Goal: Use online tool/utility: Utilize a website feature to perform a specific function

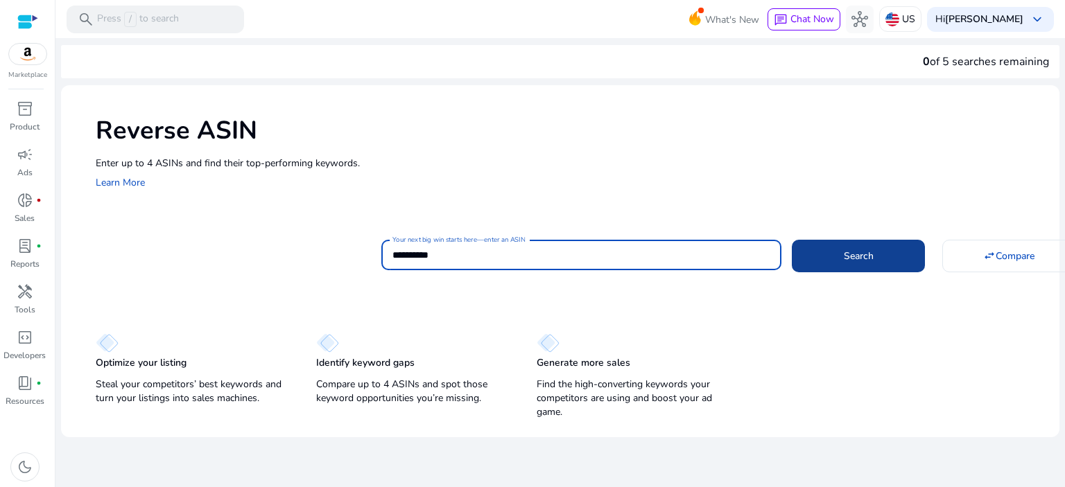
click at [837, 249] on span at bounding box center [858, 255] width 133 height 33
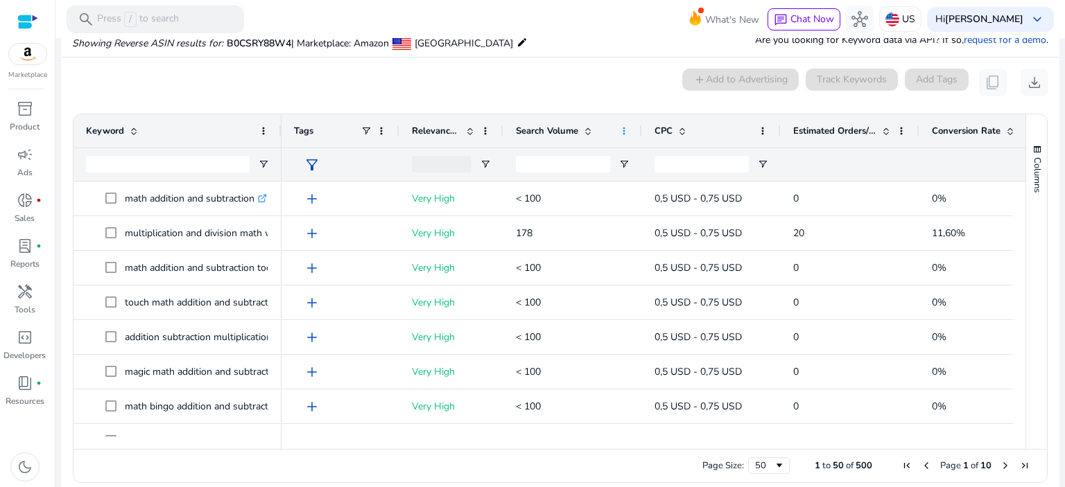
click at [624, 129] on span at bounding box center [623, 130] width 11 height 11
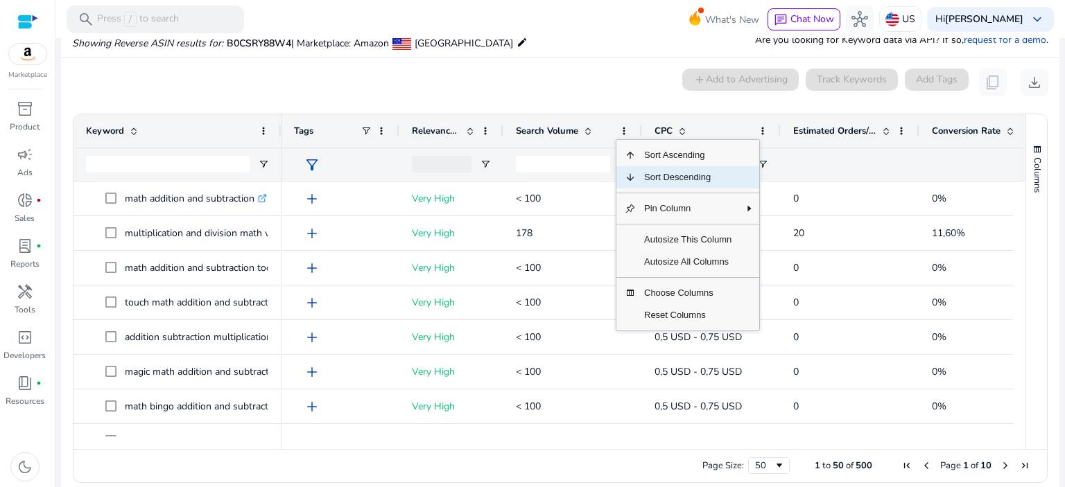
click at [643, 178] on span "Sort Descending" at bounding box center [688, 177] width 104 height 22
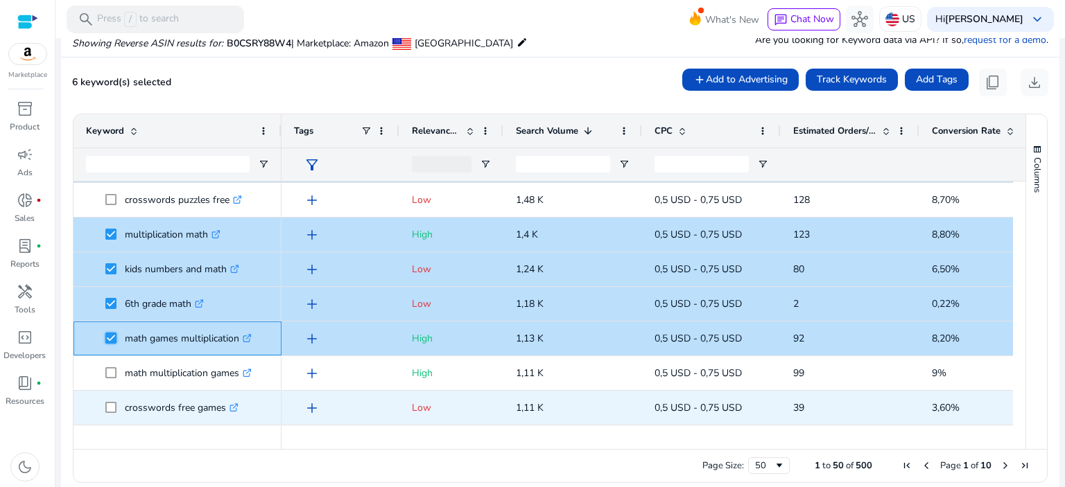
scroll to position [277, 0]
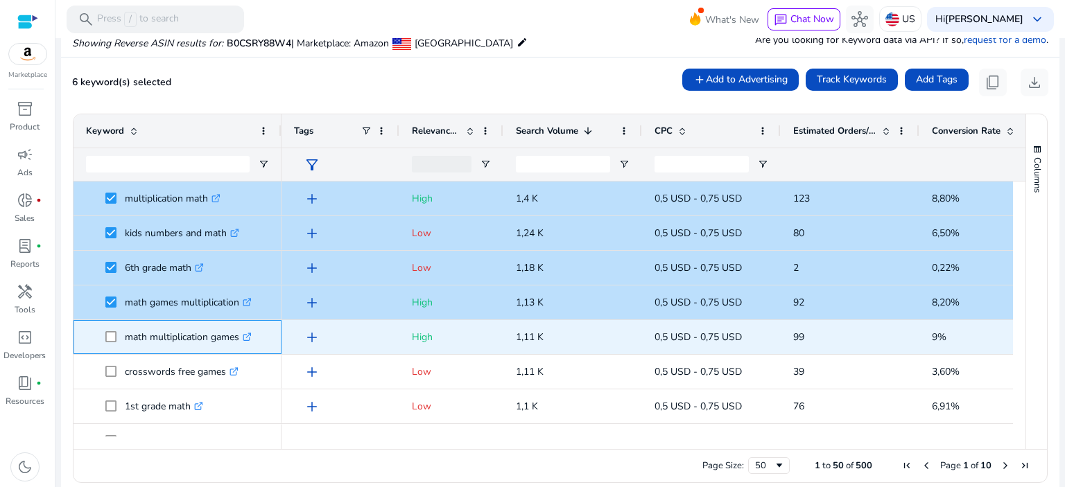
click at [112, 342] on span at bounding box center [114, 337] width 19 height 28
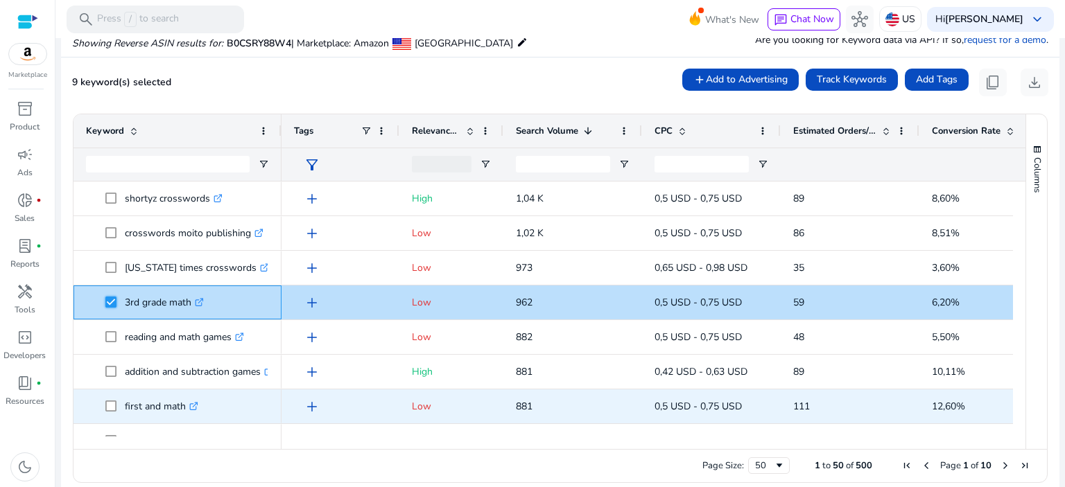
scroll to position [693, 0]
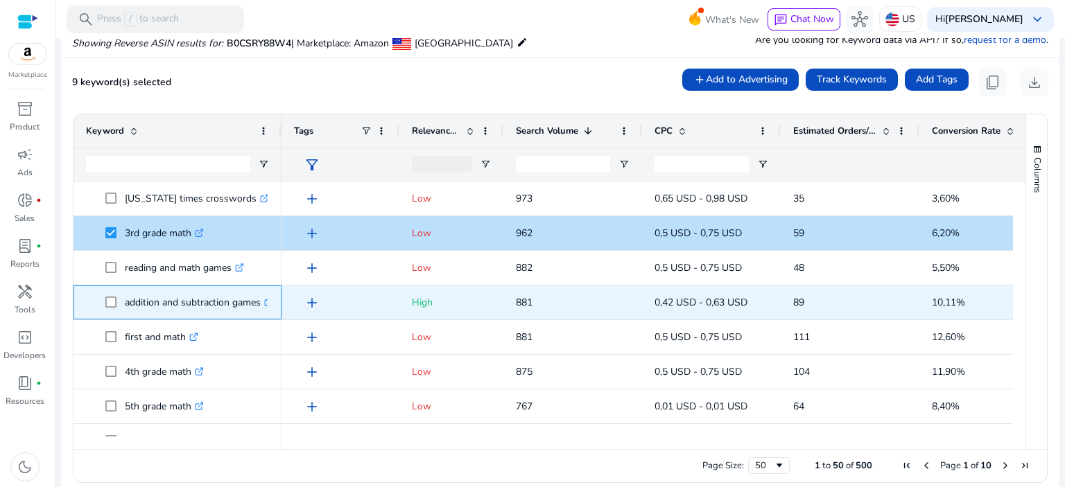
click at [112, 308] on span at bounding box center [114, 302] width 19 height 28
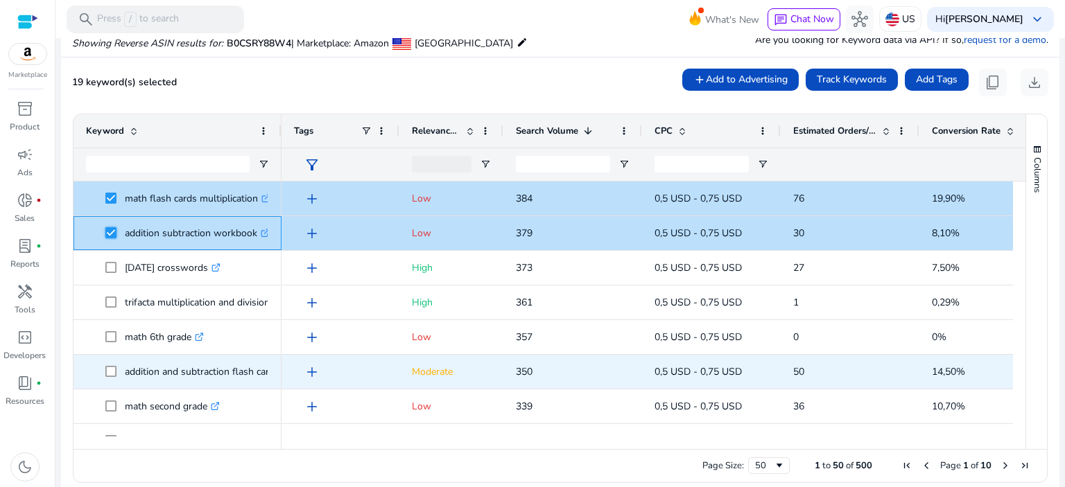
scroll to position [1456, 0]
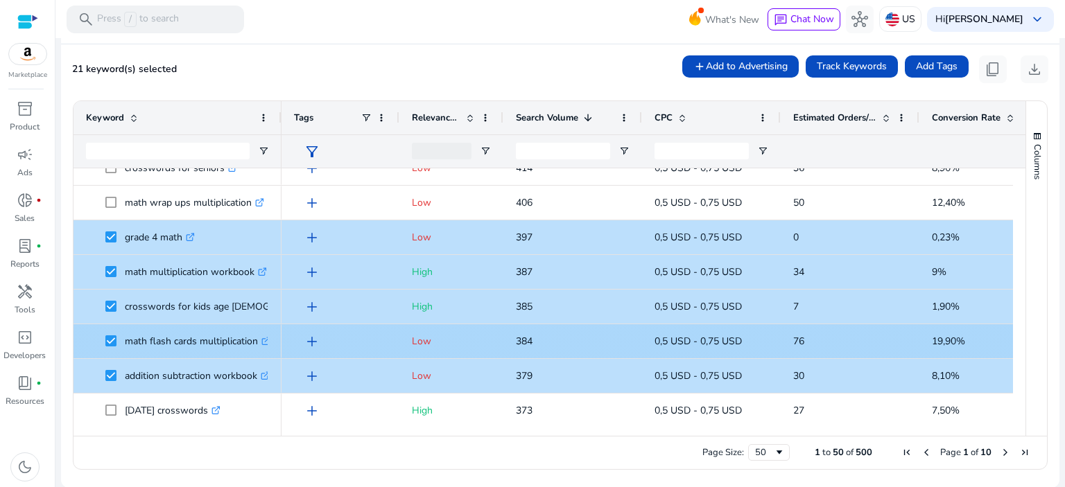
scroll to position [1477, 0]
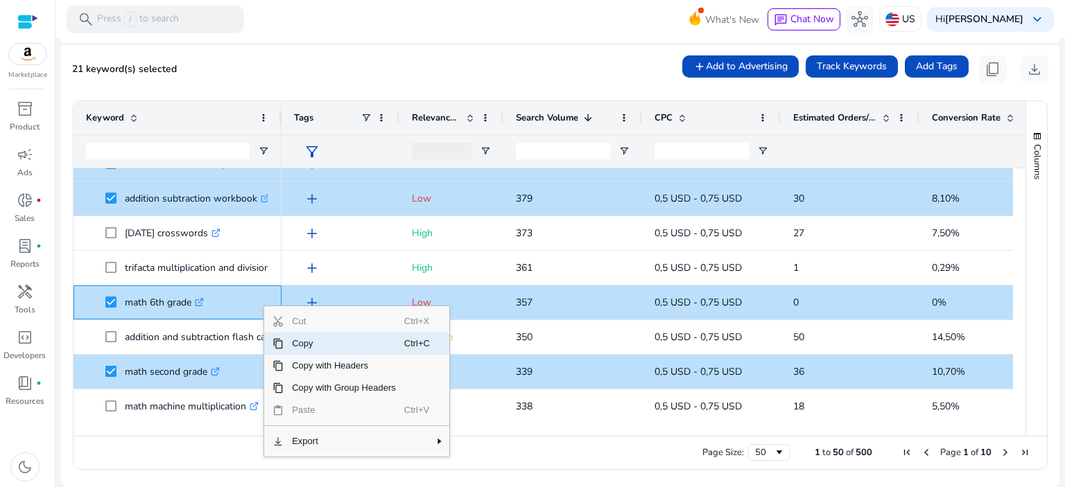
click at [300, 342] on span "Copy" at bounding box center [344, 344] width 121 height 22
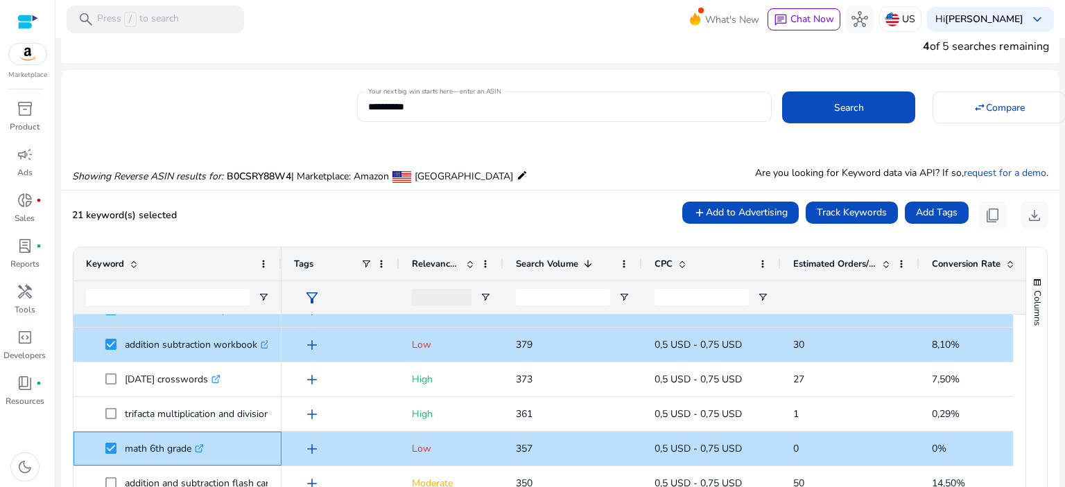
scroll to position [0, 0]
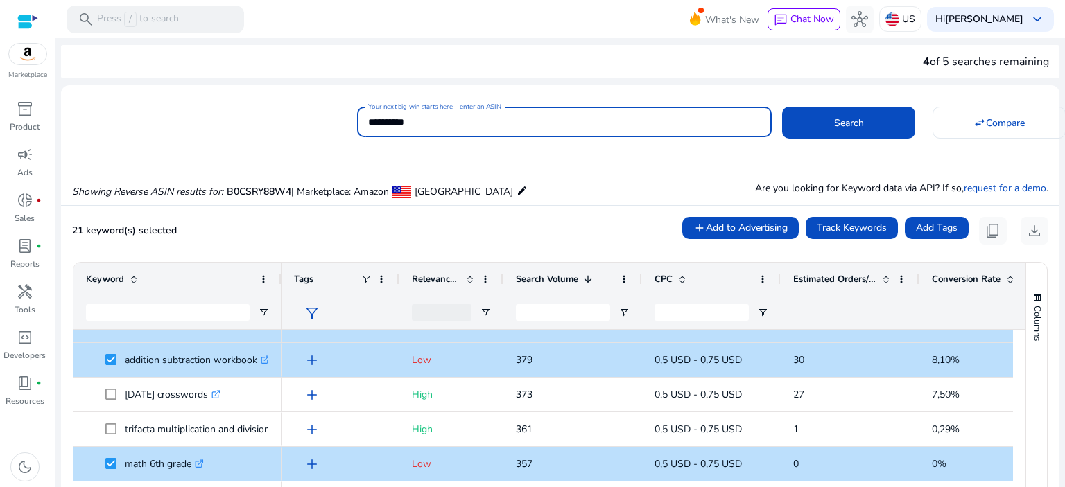
click at [348, 130] on div "**********" at bounding box center [554, 120] width 987 height 34
paste input
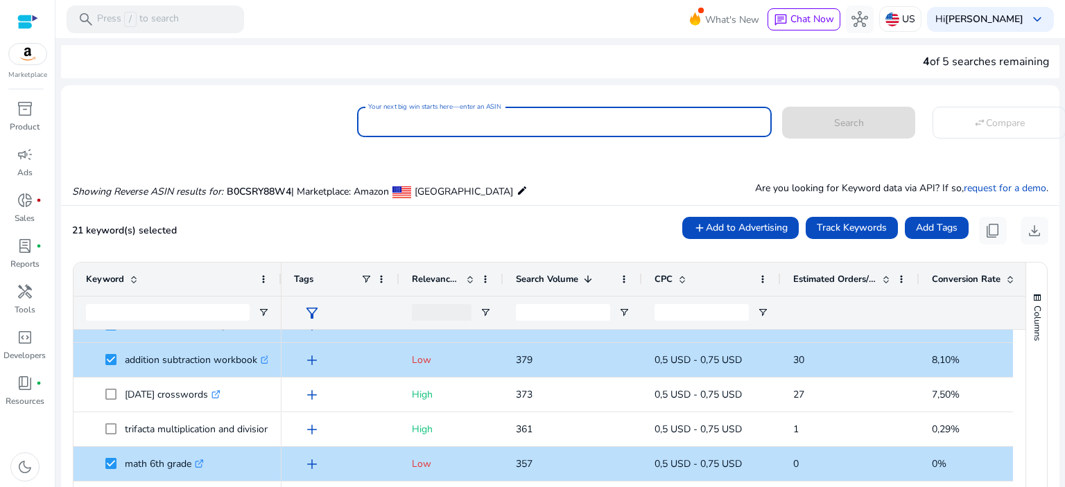
click at [438, 115] on input "Your next big win starts here—enter an ASIN" at bounding box center [564, 121] width 392 height 15
paste input "**********"
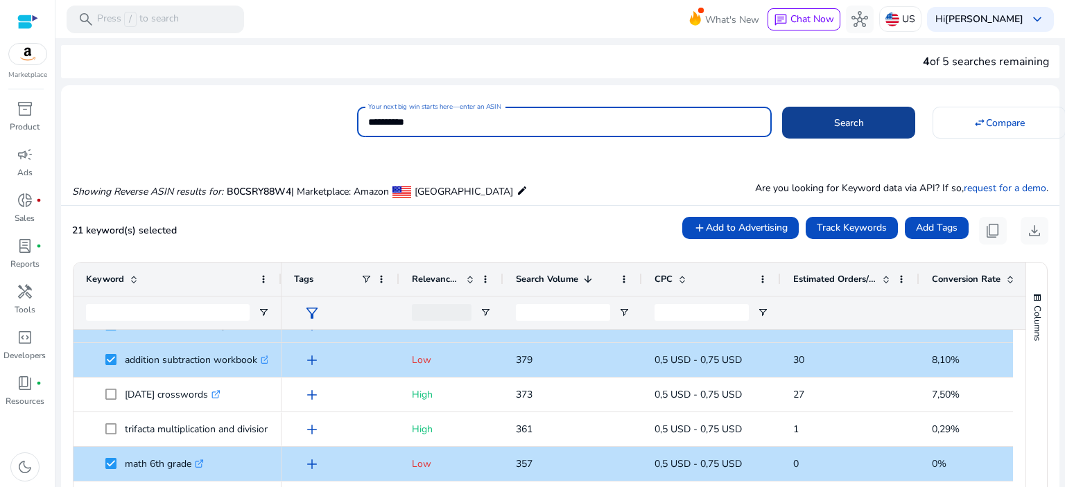
type input "**********"
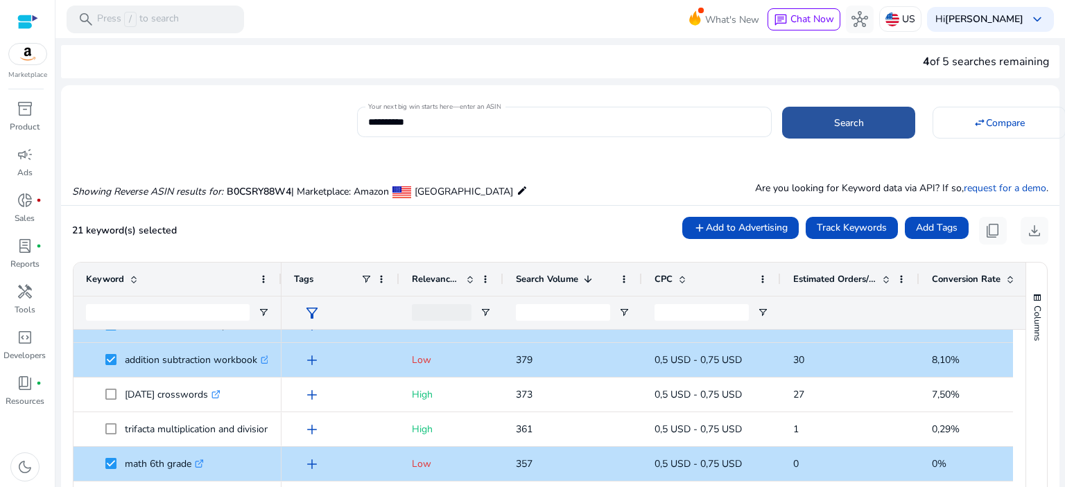
click at [807, 124] on span at bounding box center [848, 122] width 133 height 33
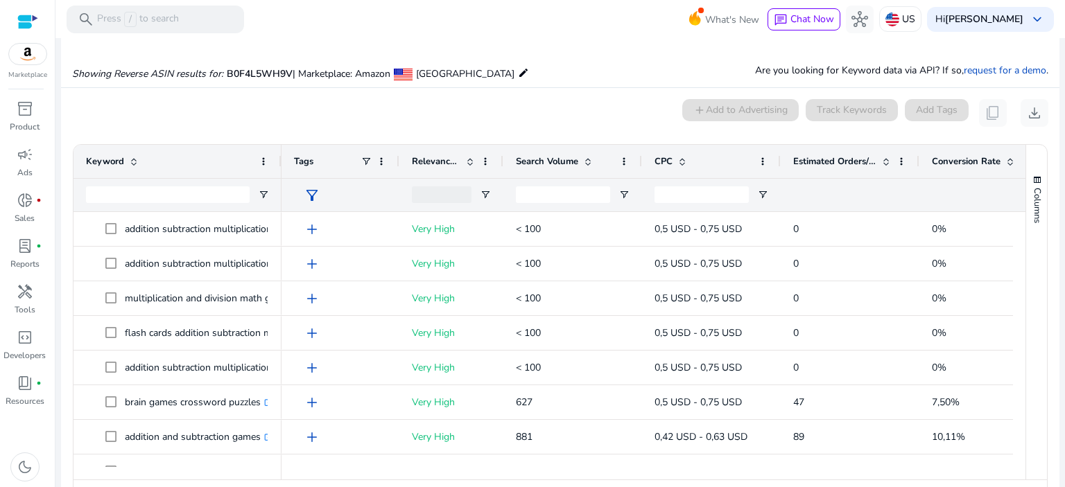
scroll to position [148, 0]
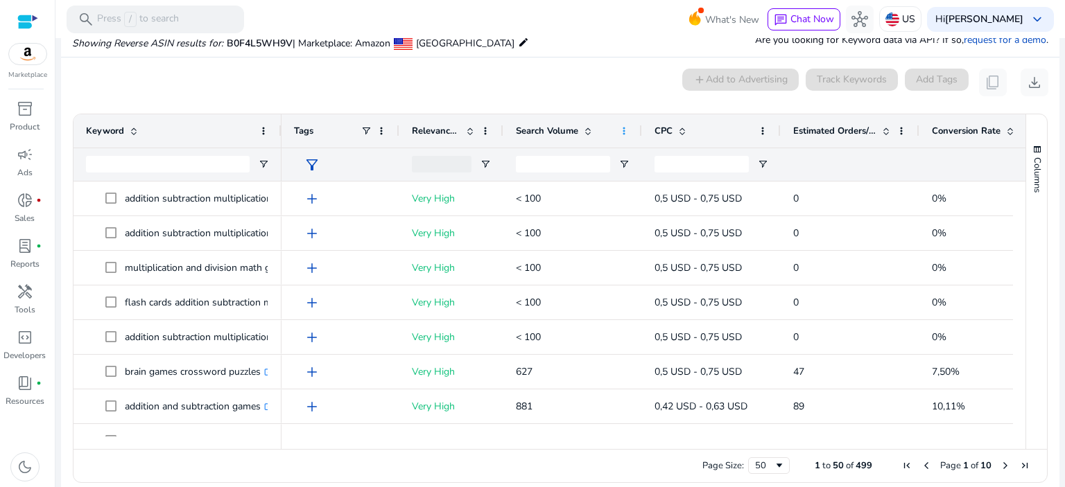
click at [623, 128] on span at bounding box center [623, 130] width 11 height 11
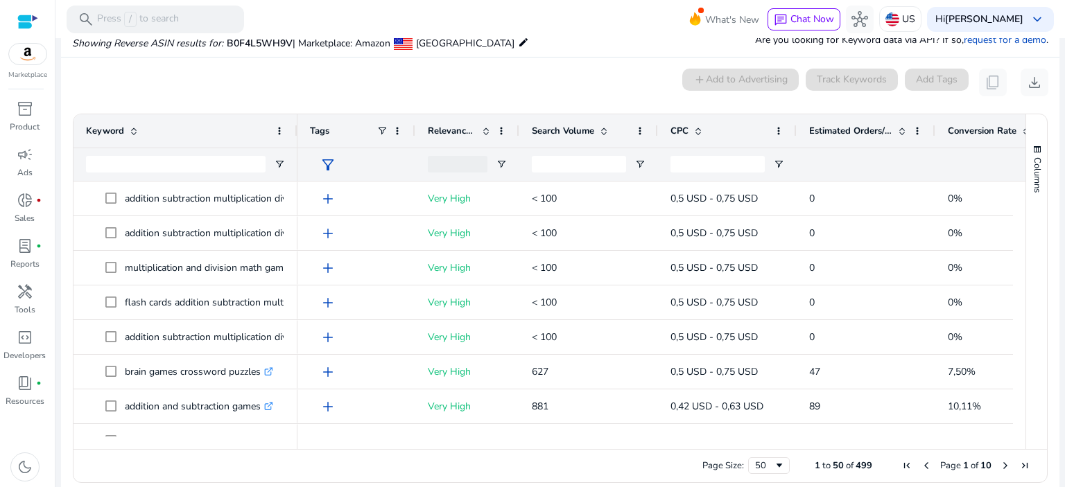
drag, startPoint x: 279, startPoint y: 127, endPoint x: 294, endPoint y: 155, distance: 31.6
click at [294, 155] on div "Keyword" at bounding box center [185, 147] width 224 height 67
click at [639, 127] on span at bounding box center [639, 130] width 11 height 11
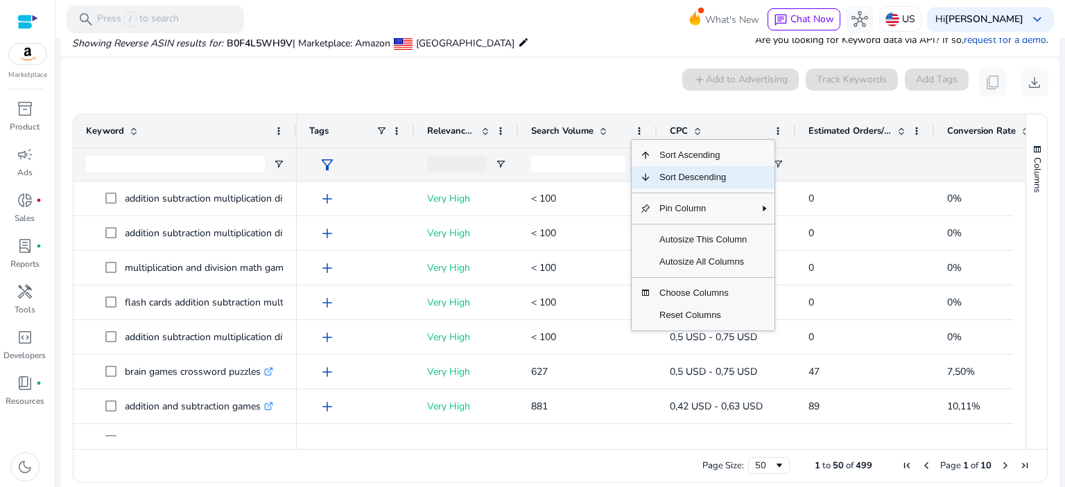
click at [679, 174] on span "Sort Descending" at bounding box center [703, 177] width 104 height 22
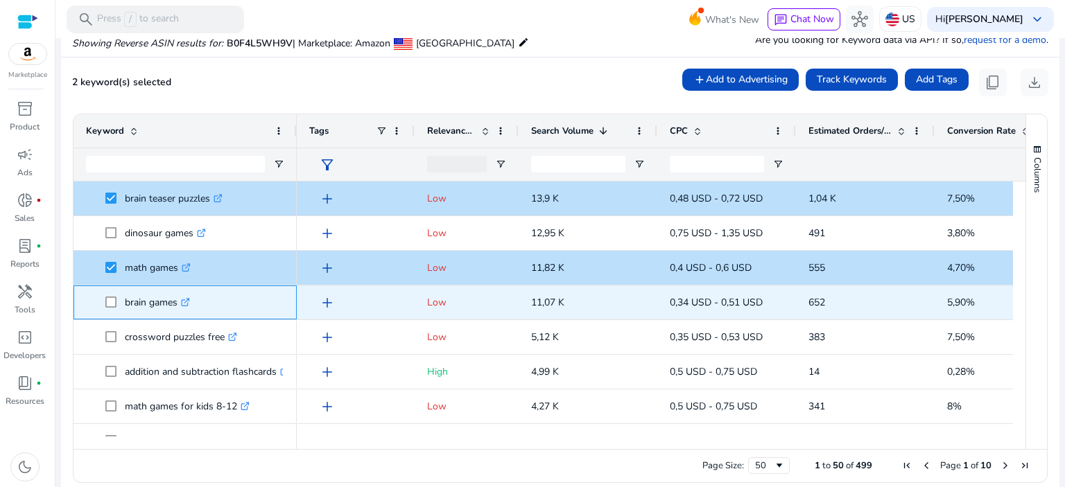
click at [116, 301] on span at bounding box center [114, 302] width 19 height 28
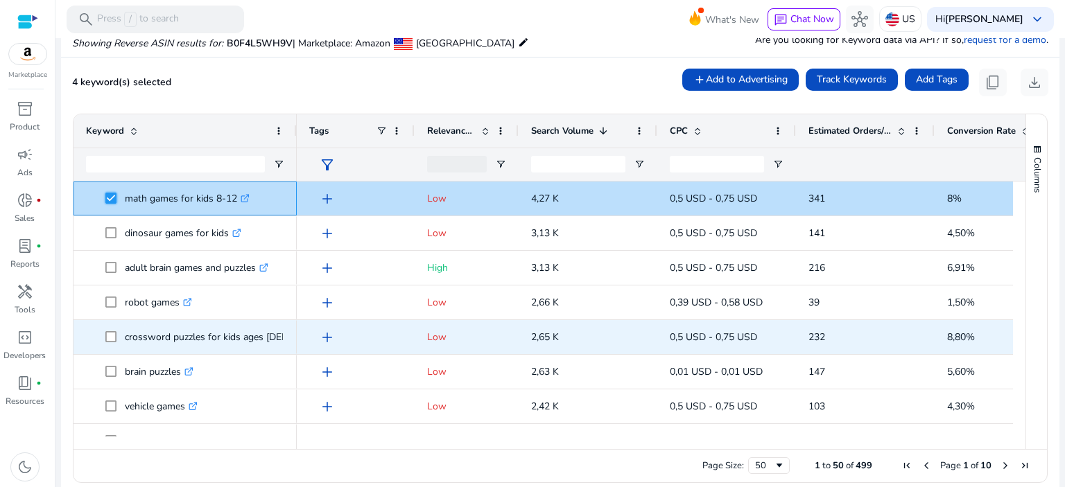
scroll to position [208, 0]
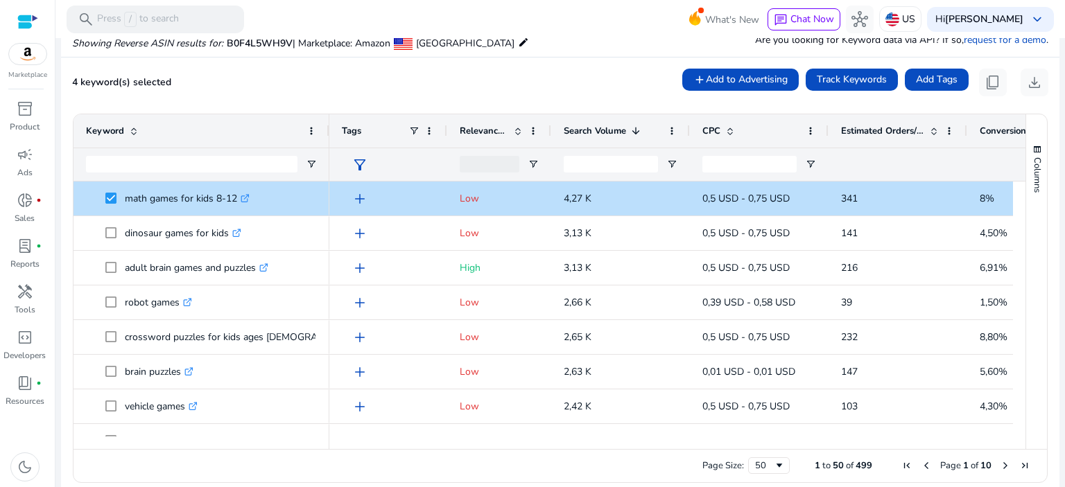
drag, startPoint x: 294, startPoint y: 130, endPoint x: 327, endPoint y: 130, distance: 32.6
click at [327, 130] on div at bounding box center [329, 130] width 6 height 33
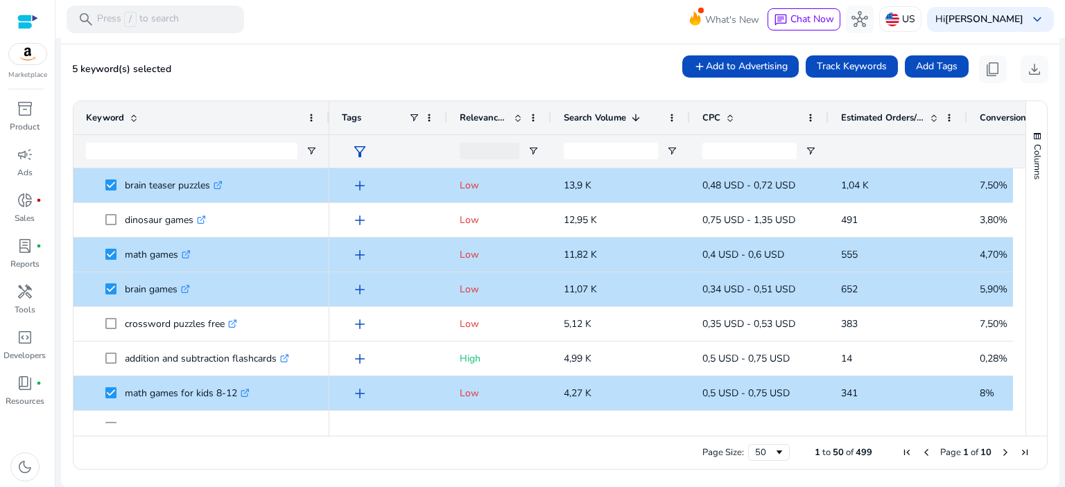
scroll to position [0, 0]
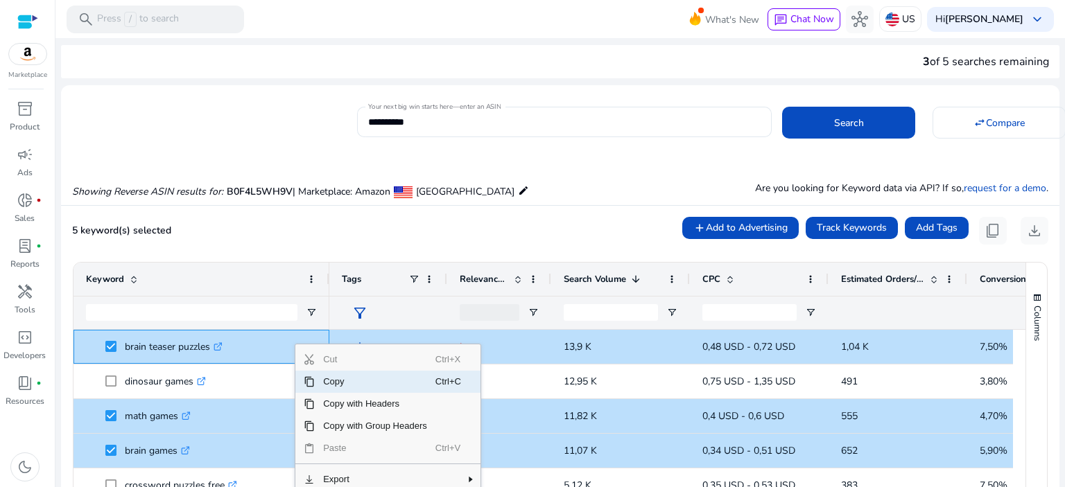
click at [336, 388] on span "Copy" at bounding box center [375, 382] width 121 height 22
